Goal: Task Accomplishment & Management: Manage account settings

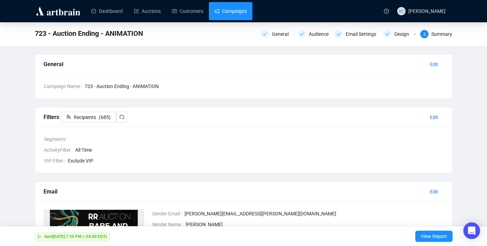
click at [230, 8] on link "Campaigns" at bounding box center [230, 11] width 32 height 18
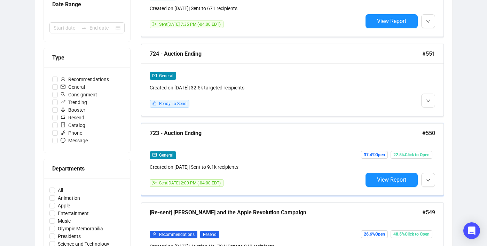
scroll to position [171, 0]
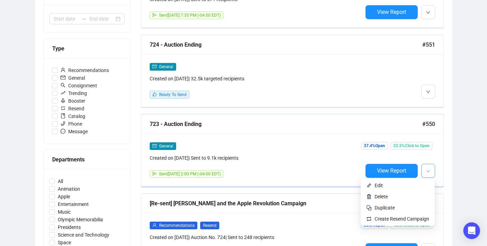
click at [434, 171] on button "button" at bounding box center [428, 171] width 14 height 14
click at [396, 209] on span "Duplicate" at bounding box center [401, 208] width 55 height 8
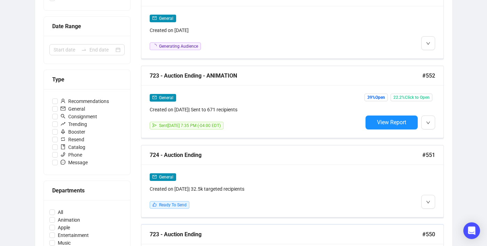
scroll to position [82, 0]
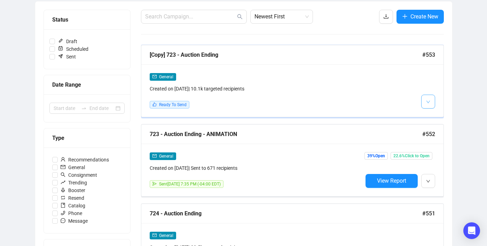
click at [429, 105] on span "button" at bounding box center [428, 101] width 4 height 9
click at [433, 118] on li "Edit" at bounding box center [440, 116] width 37 height 11
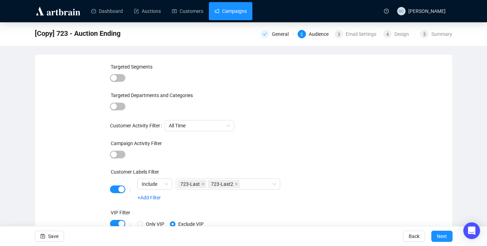
click at [238, 15] on link "Campaigns" at bounding box center [230, 11] width 32 height 18
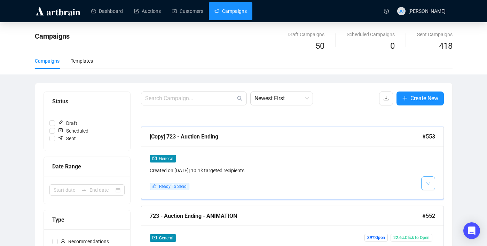
click at [432, 181] on button "button" at bounding box center [428, 183] width 14 height 14
click at [437, 212] on span "Delete" at bounding box center [441, 210] width 13 height 6
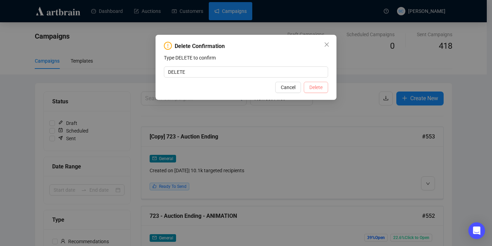
type input "DELETE"
click at [313, 87] on span "Delete" at bounding box center [315, 88] width 13 height 8
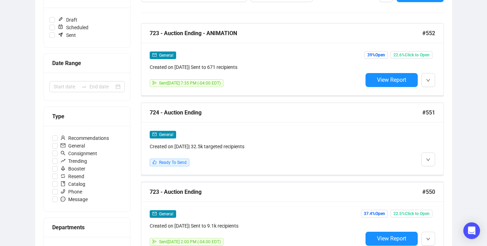
scroll to position [121, 0]
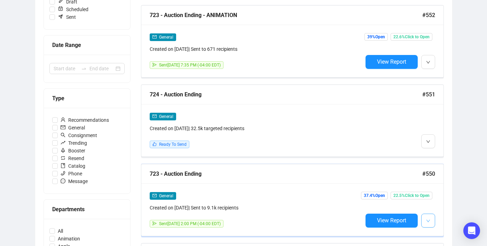
click at [429, 220] on icon "down" at bounding box center [427, 221] width 3 height 2
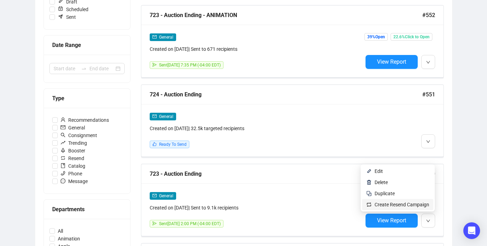
click at [421, 204] on span "Create Resend Campaign" at bounding box center [401, 205] width 55 height 6
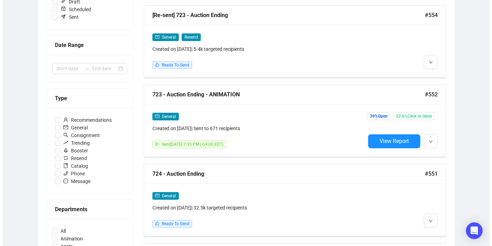
scroll to position [0, 0]
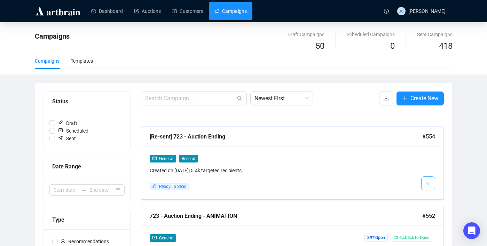
click at [432, 180] on button "button" at bounding box center [428, 183] width 14 height 14
click at [441, 197] on div "General Resend Created on [DATE] | 5.4k targeted recipients Ready To Send" at bounding box center [292, 172] width 302 height 53
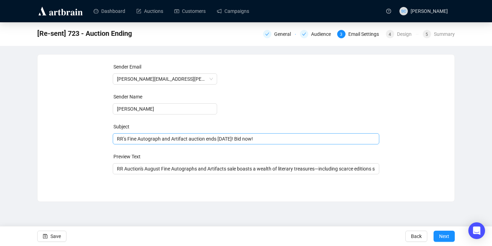
click at [156, 134] on div "RR’s Fine Autograph and Artifact auction ends [DATE]! Bid now!" at bounding box center [246, 138] width 267 height 11
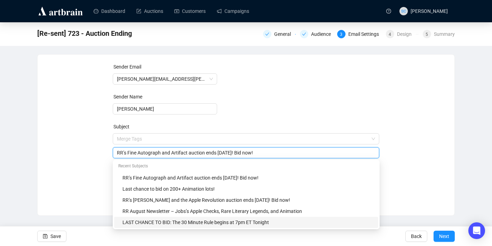
click at [181, 223] on div "LAST CHANCE TO BID: The 30 Minute Rule begins at 7pm ET Tonight" at bounding box center [248, 223] width 252 height 8
type input "LAST CHANCE TO BID: The 30 Minute Rule begins at 7pm ET Tonight"
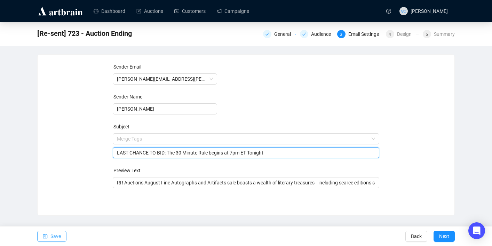
click at [46, 236] on icon "save" at bounding box center [45, 236] width 5 height 5
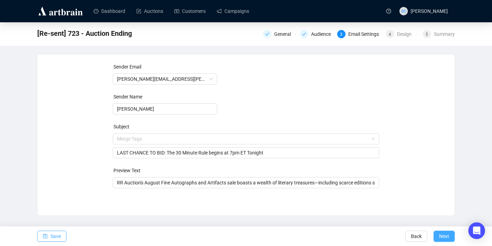
click at [443, 233] on span "Next" at bounding box center [444, 236] width 10 height 19
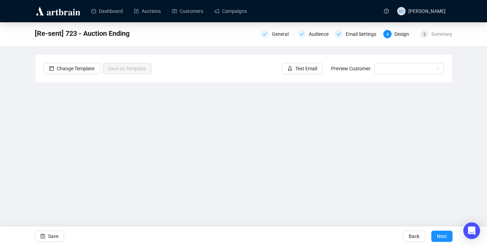
click at [443, 233] on span "Next" at bounding box center [442, 236] width 10 height 19
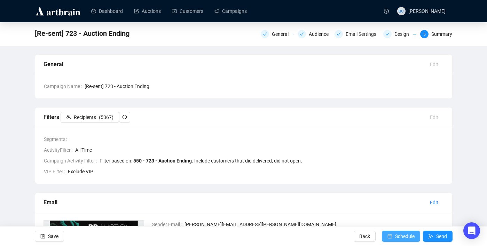
click at [398, 237] on span "Schedule" at bounding box center [404, 236] width 19 height 19
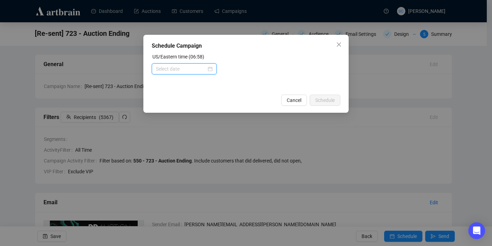
click at [197, 72] on input at bounding box center [181, 69] width 50 height 8
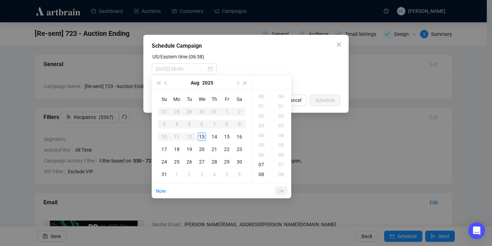
click at [204, 137] on div "13" at bounding box center [202, 137] width 8 height 8
click at [264, 162] on div "14" at bounding box center [262, 160] width 17 height 10
click at [279, 143] on div "05" at bounding box center [282, 145] width 17 height 10
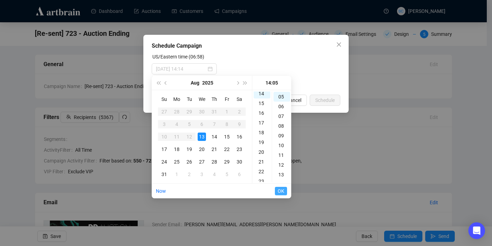
type input "[DATE] 14:05"
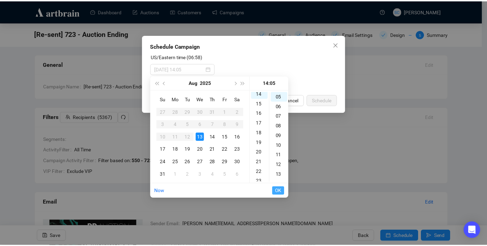
scroll to position [49, 0]
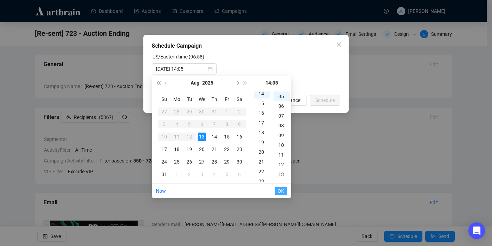
click at [280, 192] on span "OK" at bounding box center [281, 190] width 7 height 13
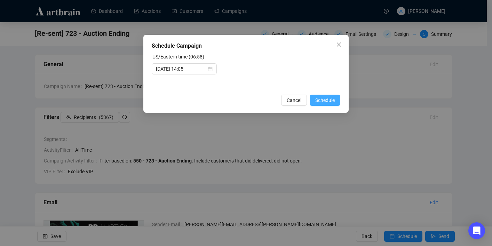
click at [328, 100] on span "Schedule" at bounding box center [324, 100] width 19 height 8
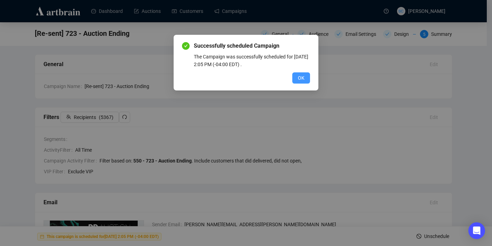
click at [306, 76] on button "OK" at bounding box center [301, 77] width 18 height 11
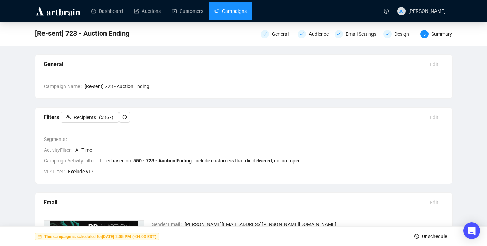
click at [229, 12] on link "Campaigns" at bounding box center [230, 11] width 32 height 18
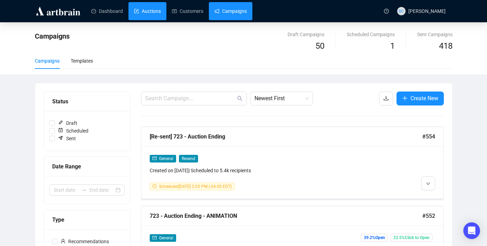
click at [158, 16] on link "Auctions" at bounding box center [147, 11] width 27 height 18
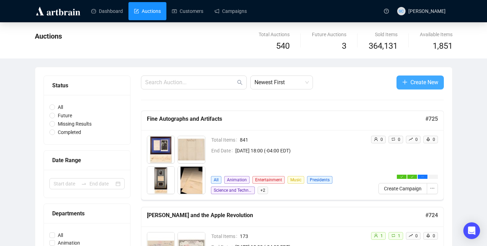
click at [422, 83] on span "Create New" at bounding box center [424, 82] width 28 height 9
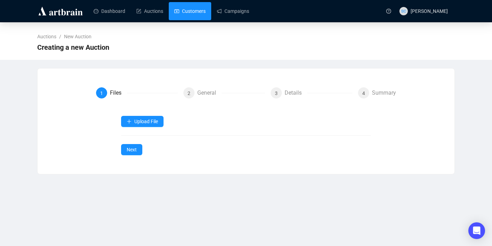
click at [199, 12] on link "Customers" at bounding box center [189, 11] width 31 height 18
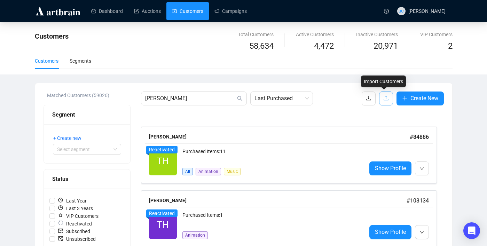
click at [381, 97] on button "button" at bounding box center [386, 99] width 14 height 14
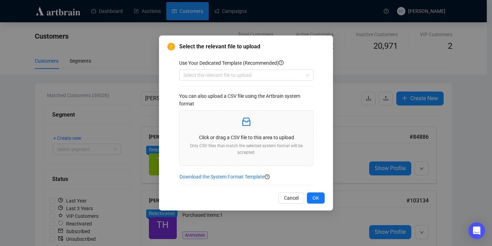
click at [224, 81] on div "Use Your Dedicated Template (Recommended) Select the relevant file to upload Yo…" at bounding box center [251, 122] width 145 height 127
click at [224, 79] on input "search" at bounding box center [243, 75] width 120 height 10
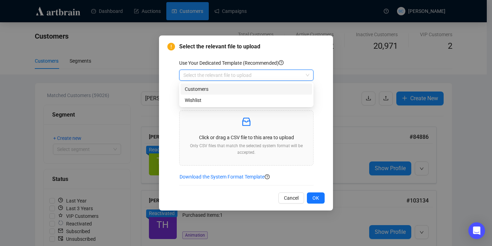
click at [224, 93] on div "Customers" at bounding box center [246, 89] width 123 height 8
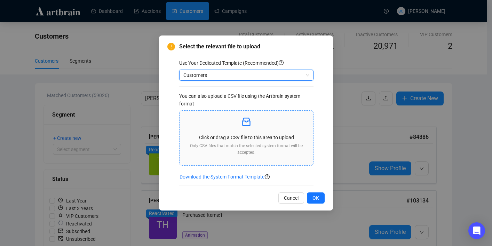
click at [259, 155] on p "Only CSV files that match the selected system format will be accepted." at bounding box center [246, 149] width 122 height 13
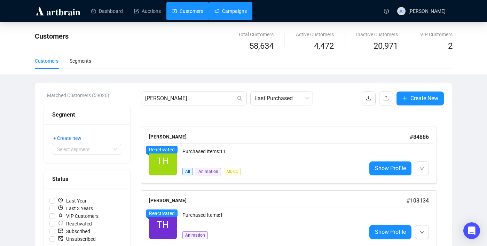
click at [214, 11] on link "Campaigns" at bounding box center [230, 11] width 32 height 18
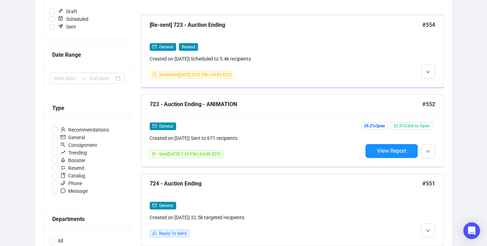
scroll to position [150, 0]
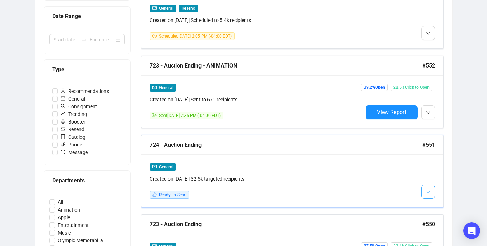
click at [432, 189] on button "button" at bounding box center [428, 192] width 14 height 14
click at [438, 229] on span "Duplicate" at bounding box center [445, 229] width 20 height 6
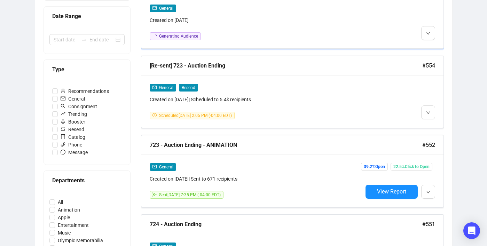
scroll to position [19, 0]
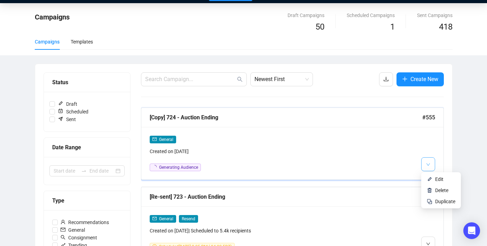
click at [426, 161] on span "button" at bounding box center [428, 164] width 4 height 9
click at [434, 188] on li "Delete" at bounding box center [440, 190] width 37 height 11
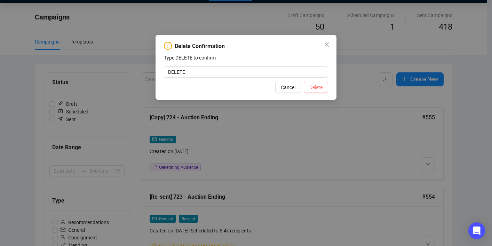
type input "DELETE"
click at [316, 86] on span "Delete" at bounding box center [315, 88] width 13 height 8
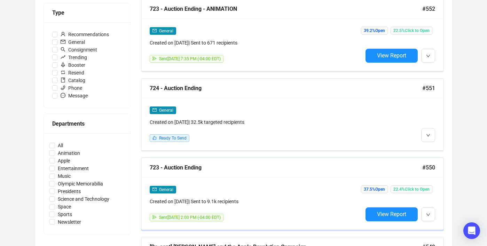
scroll to position [212, 0]
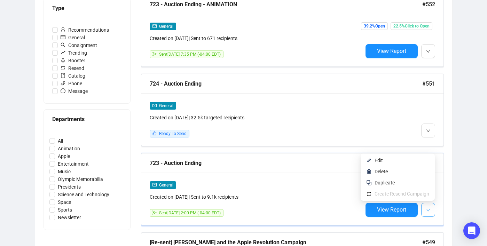
click at [425, 208] on button "button" at bounding box center [428, 210] width 14 height 14
click at [411, 183] on span "Duplicate" at bounding box center [401, 183] width 55 height 8
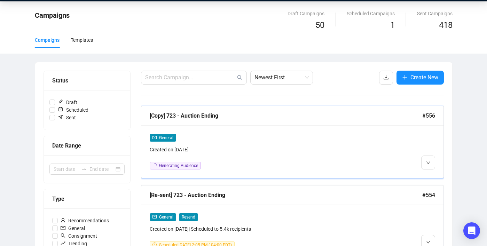
scroll to position [30, 0]
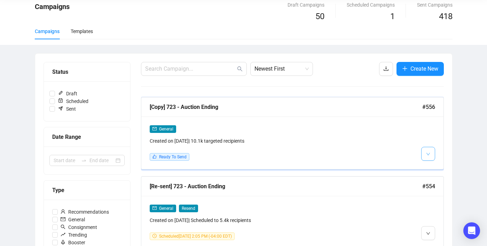
click at [428, 152] on icon "down" at bounding box center [428, 154] width 4 height 4
click at [433, 167] on li "Edit" at bounding box center [440, 168] width 37 height 11
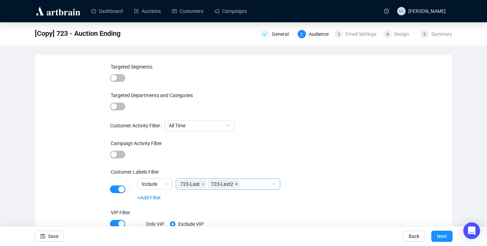
click at [237, 184] on icon "close" at bounding box center [236, 183] width 3 height 3
click at [204, 184] on icon "close" at bounding box center [202, 184] width 3 height 3
click at [204, 184] on div at bounding box center [224, 184] width 94 height 10
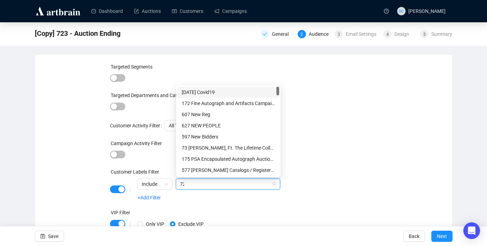
type input "723"
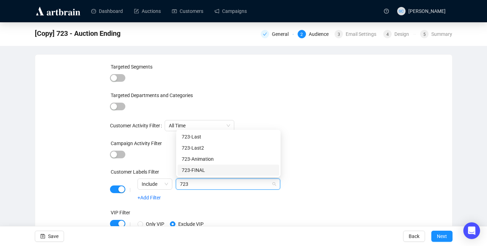
click at [224, 168] on div "723-FINAL" at bounding box center [228, 170] width 93 height 8
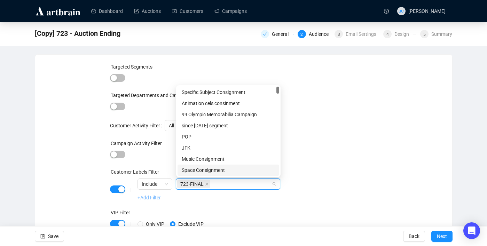
click at [145, 199] on link "+Add Filter" at bounding box center [148, 198] width 23 height 6
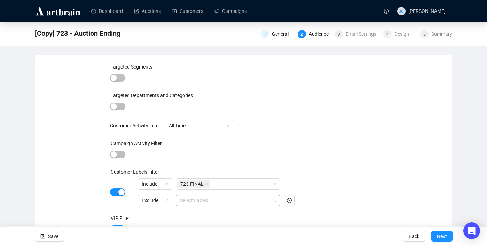
click at [179, 201] on div at bounding box center [179, 200] width 4 height 8
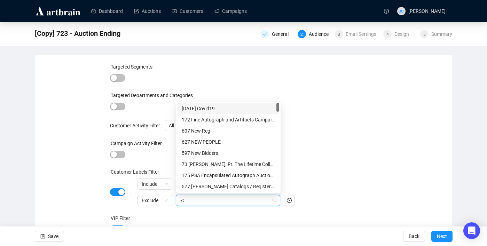
type input "723"
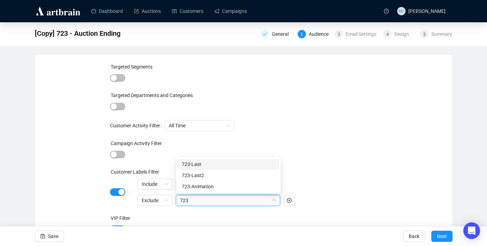
click at [198, 165] on div "723-Last" at bounding box center [228, 164] width 93 height 8
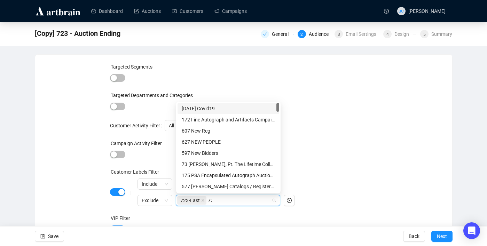
type input "723"
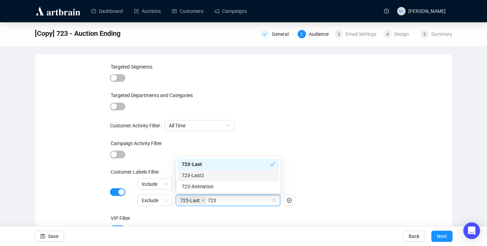
click at [209, 177] on div "723-Last2" at bounding box center [228, 176] width 93 height 8
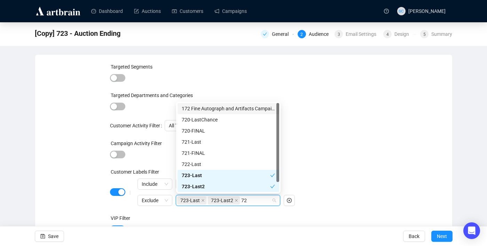
type input "723"
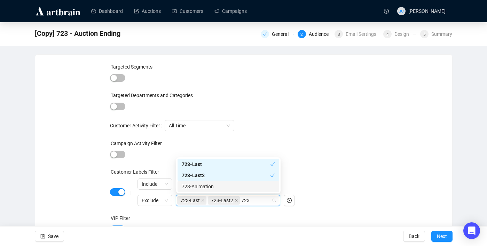
click at [221, 190] on div "723-Animation" at bounding box center [228, 187] width 93 height 8
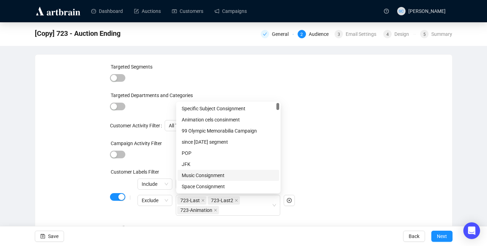
click at [336, 158] on div at bounding box center [243, 155] width 267 height 10
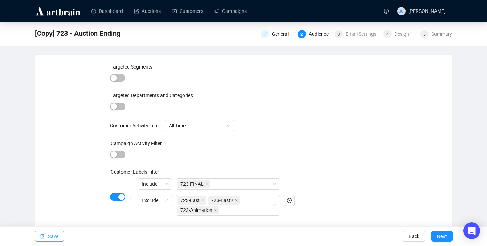
click at [43, 237] on icon "save" at bounding box center [42, 236] width 5 height 5
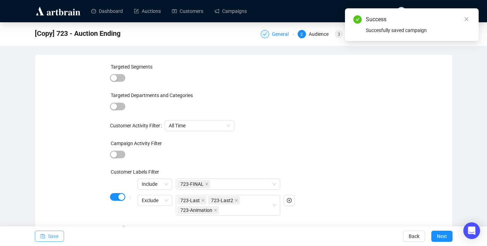
click at [281, 34] on div "General" at bounding box center [282, 34] width 21 height 8
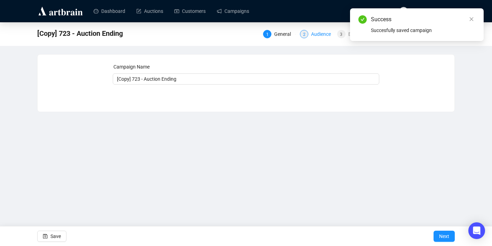
click at [311, 35] on div "Audience" at bounding box center [323, 34] width 24 height 8
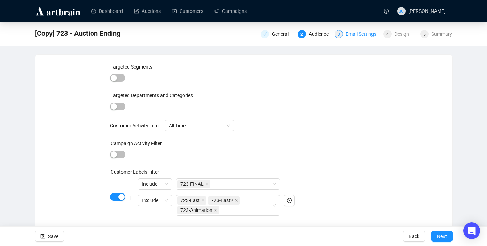
click at [339, 35] on div "3" at bounding box center [338, 34] width 8 height 8
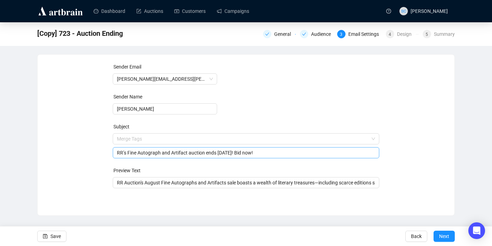
click at [181, 138] on span "Merge Tags RR’s Fine Autograph and Artifact auction ends [DATE]! Bid now!" at bounding box center [246, 145] width 267 height 19
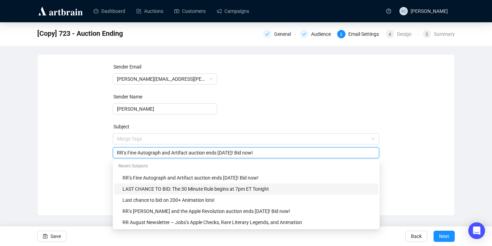
click at [172, 189] on div "LAST CHANCE TO BID: The 30 Minute Rule begins at 7pm ET Tonight" at bounding box center [248, 189] width 252 height 8
type input "LAST CHANCE TO BID: The 30 Minute Rule begins at 7pm ET Tonight"
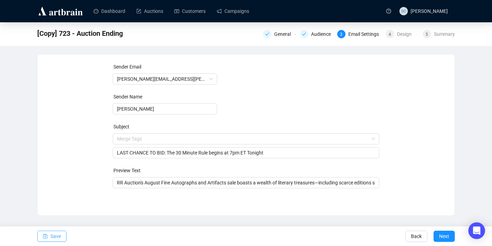
click at [56, 237] on span "Save" at bounding box center [55, 236] width 10 height 19
click at [52, 238] on span "Save" at bounding box center [55, 236] width 10 height 19
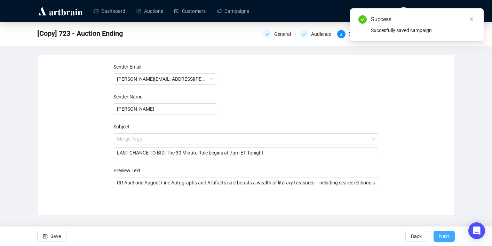
click at [449, 234] on span "Next" at bounding box center [444, 236] width 10 height 19
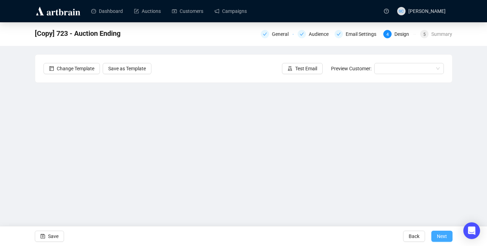
click at [446, 236] on span "Next" at bounding box center [442, 236] width 10 height 19
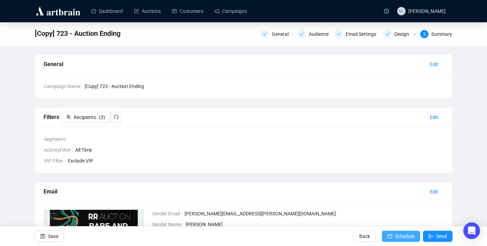
click at [399, 235] on span "Schedule" at bounding box center [404, 236] width 19 height 19
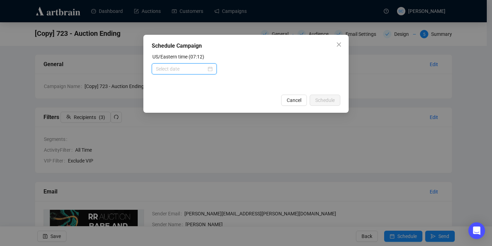
click at [158, 70] on input at bounding box center [181, 69] width 50 height 8
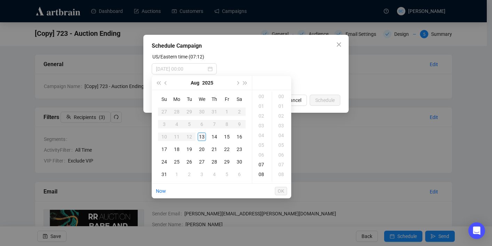
click at [203, 135] on div "13" at bounding box center [202, 137] width 8 height 8
click at [263, 166] on div "14" at bounding box center [262, 168] width 17 height 10
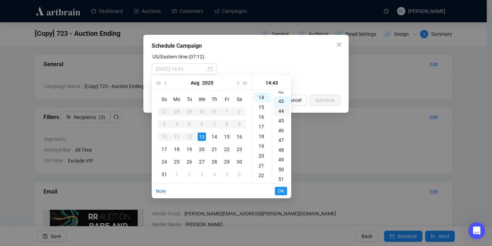
scroll to position [136, 0]
click at [282, 109] on div "15" at bounding box center [282, 111] width 17 height 10
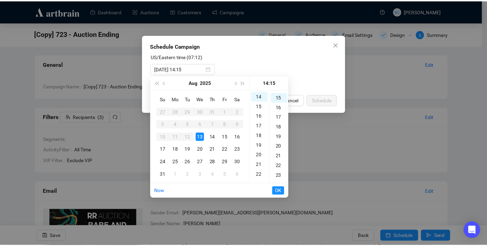
scroll to position [146, 0]
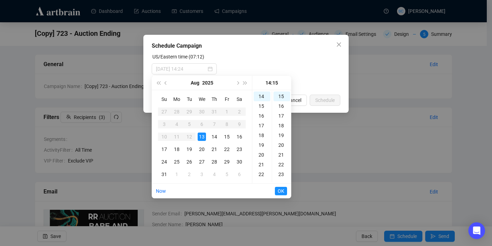
type input "[DATE] 14:15"
click at [284, 191] on span "OK" at bounding box center [281, 190] width 7 height 13
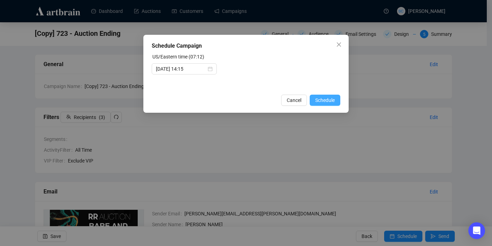
click at [328, 96] on span "Schedule" at bounding box center [324, 100] width 19 height 8
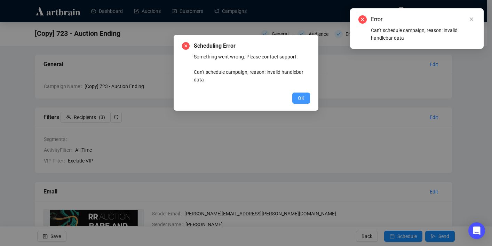
click at [305, 98] on button "OK" at bounding box center [301, 98] width 18 height 11
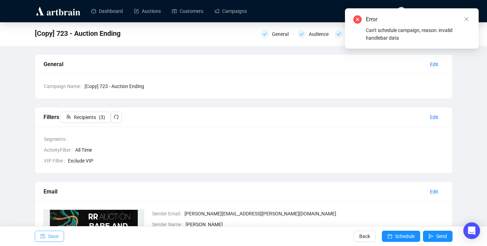
click at [42, 236] on icon "save" at bounding box center [42, 236] width 5 height 5
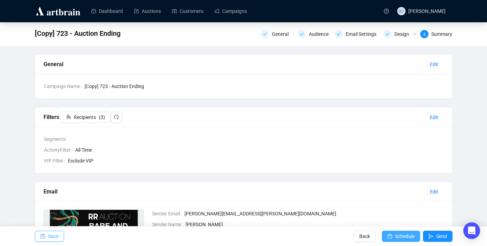
click at [400, 241] on span "Schedule" at bounding box center [404, 236] width 19 height 19
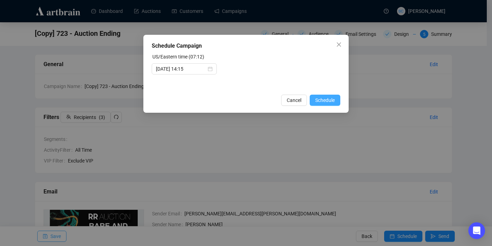
click at [334, 99] on span "Schedule" at bounding box center [324, 100] width 19 height 8
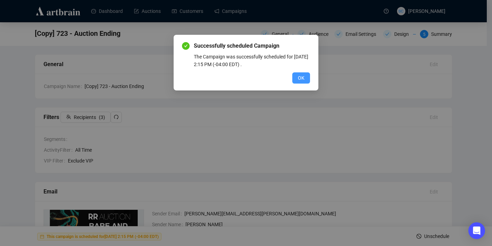
click at [306, 74] on button "OK" at bounding box center [301, 77] width 18 height 11
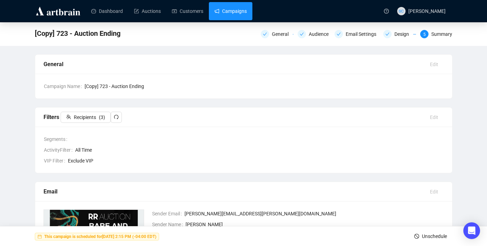
click at [239, 12] on link "Campaigns" at bounding box center [230, 11] width 32 height 18
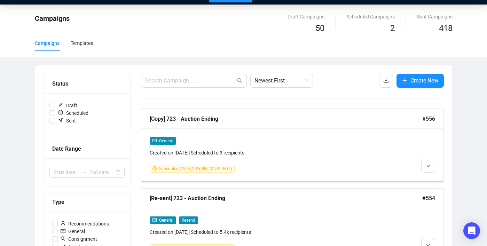
scroll to position [22, 0]
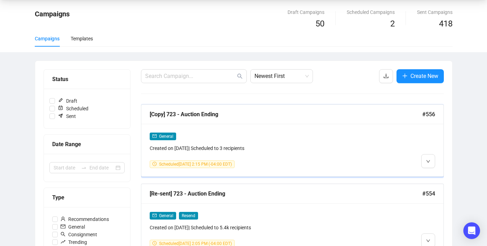
click at [284, 151] on div "Created on [DATE] | Scheduled to 3 recipients" at bounding box center [256, 148] width 213 height 8
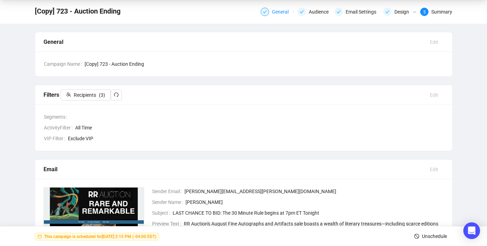
click at [264, 11] on div "General" at bounding box center [277, 12] width 33 height 8
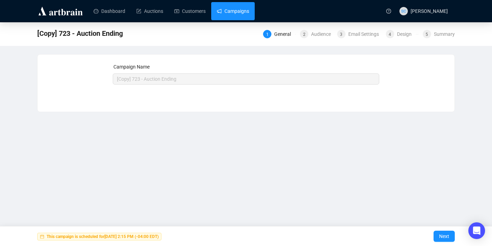
click at [237, 10] on link "Campaigns" at bounding box center [233, 11] width 32 height 18
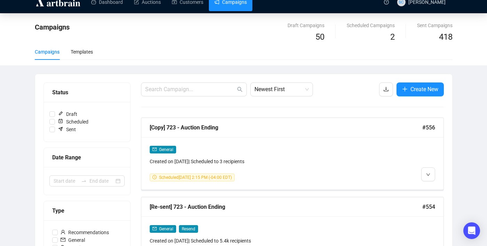
scroll to position [97, 0]
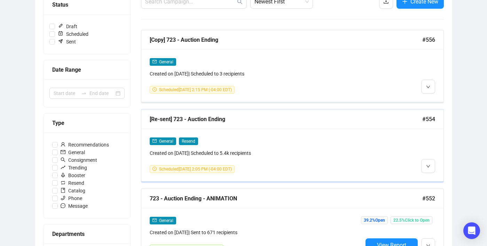
click at [317, 141] on div "General Resend" at bounding box center [256, 141] width 213 height 8
